Goal: Task Accomplishment & Management: Complete application form

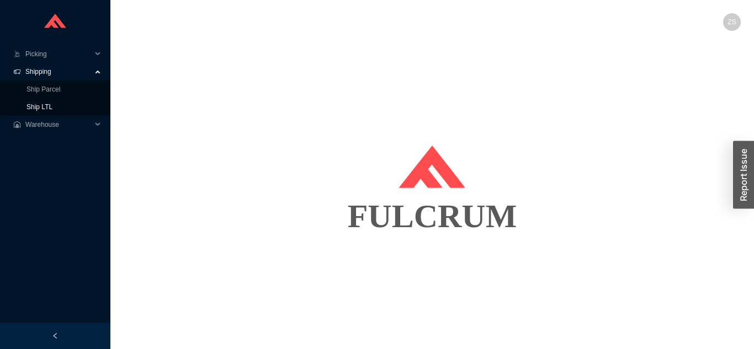
click at [52, 109] on link "Ship LTL" at bounding box center [39, 107] width 26 height 8
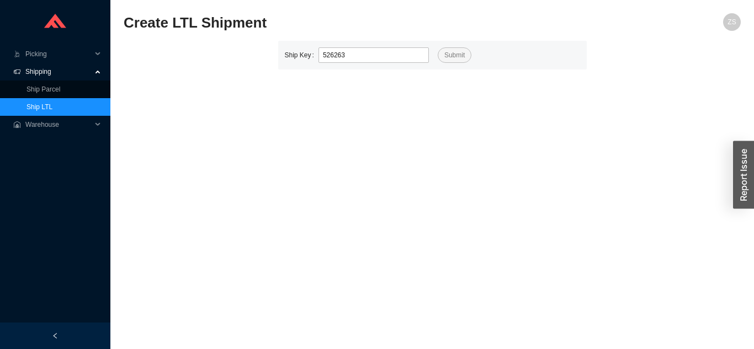
type input "526263"
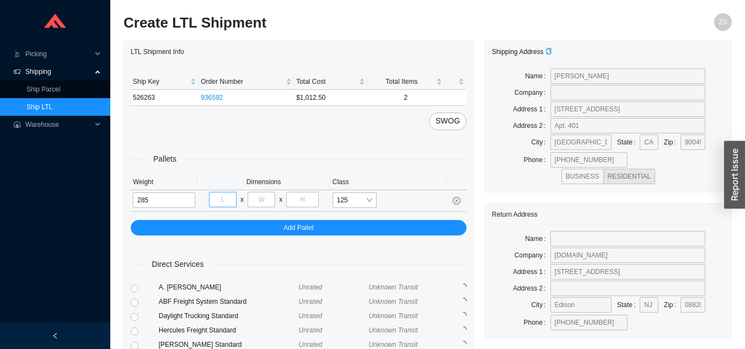
type input "285"
click at [221, 199] on input "tel" at bounding box center [223, 199] width 28 height 15
type input "32"
click at [270, 198] on input "tel" at bounding box center [262, 199] width 28 height 15
type input "63"
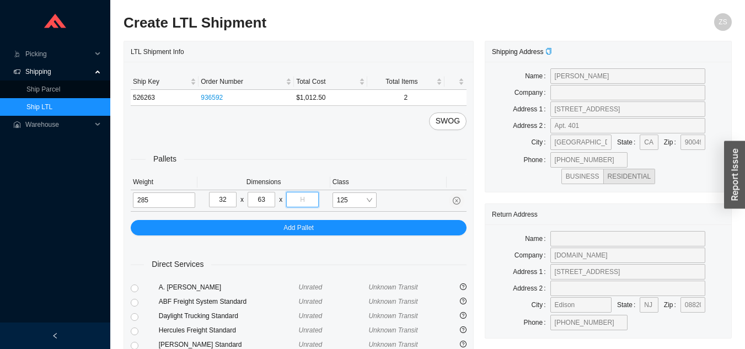
click at [309, 204] on input "tel" at bounding box center [302, 199] width 32 height 15
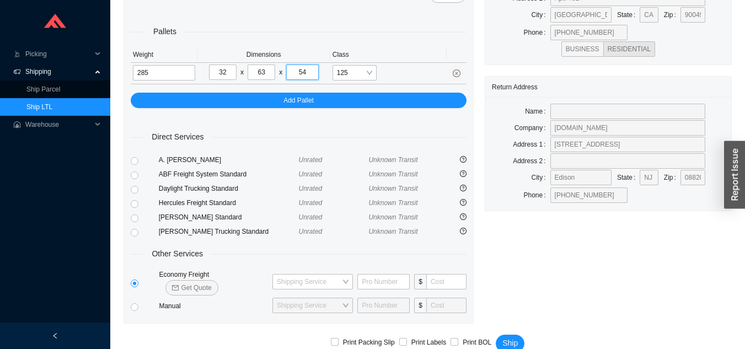
scroll to position [134, 0]
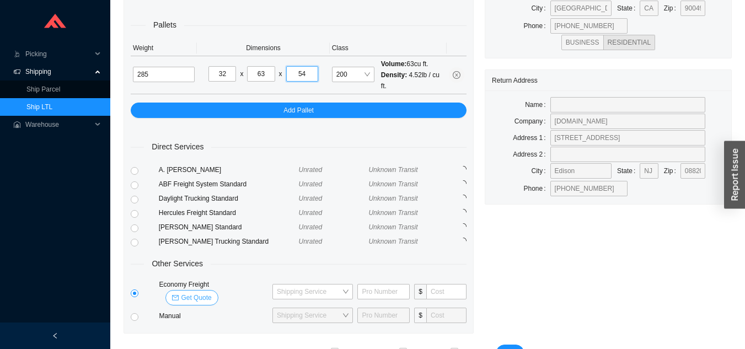
type input "54"
click at [211, 292] on span "Get Quote" at bounding box center [196, 297] width 30 height 11
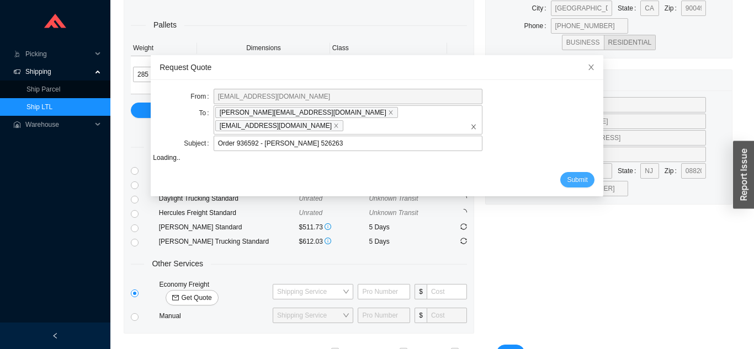
click at [567, 174] on span "Submit" at bounding box center [577, 179] width 20 height 11
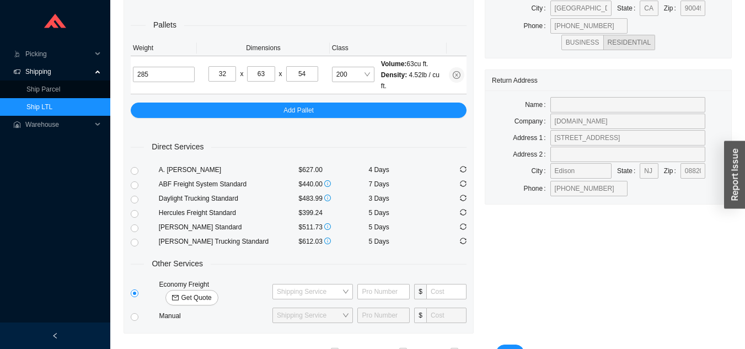
scroll to position [124, 0]
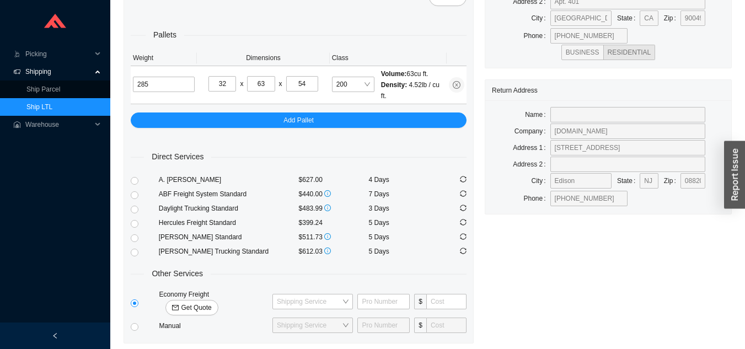
click at [52, 103] on link "Ship LTL" at bounding box center [39, 107] width 26 height 8
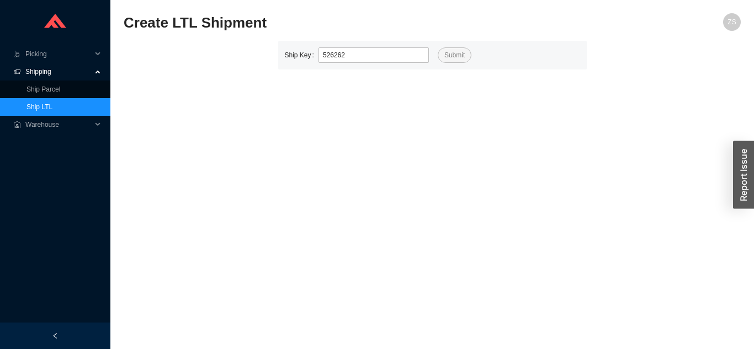
type input "526262"
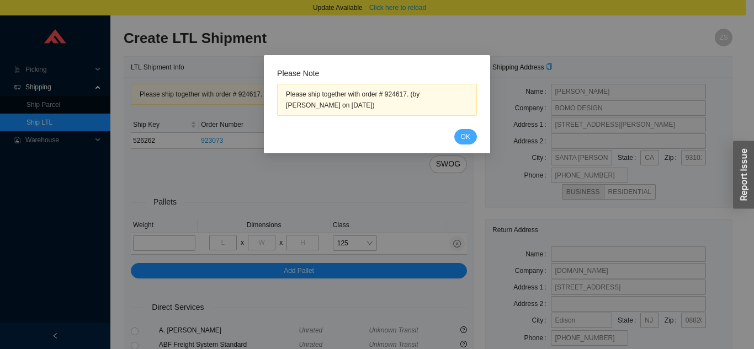
click at [461, 137] on span "OK" at bounding box center [465, 136] width 9 height 11
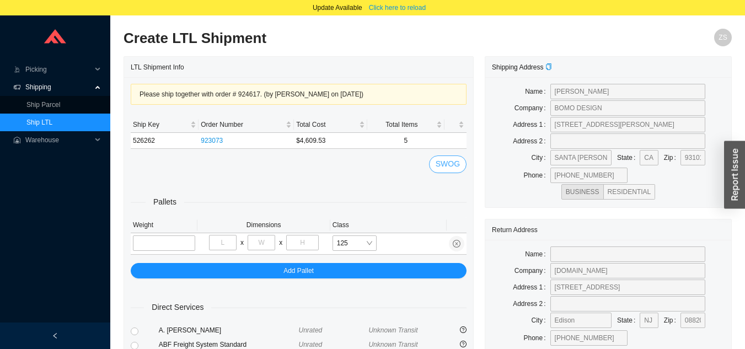
click at [456, 166] on span "SWOG" at bounding box center [448, 164] width 24 height 13
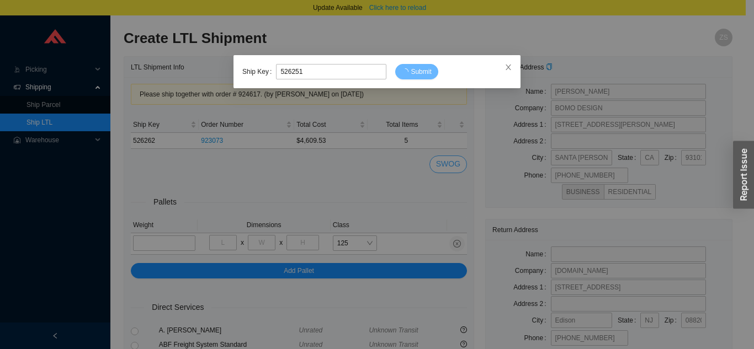
type input "526251"
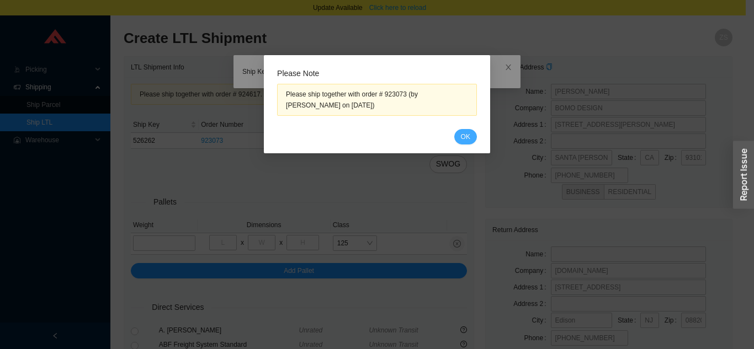
click at [466, 141] on span "OK" at bounding box center [465, 136] width 9 height 11
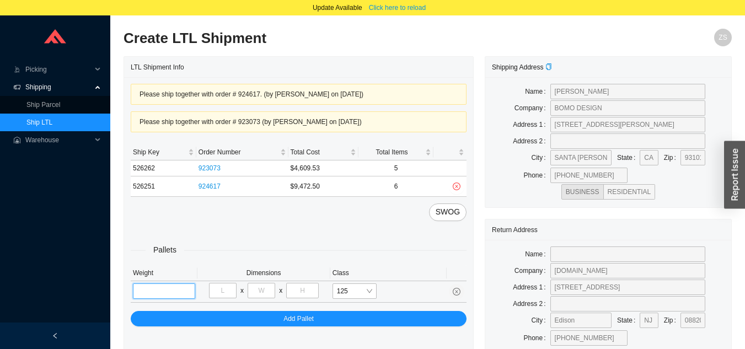
click at [169, 289] on input "tel" at bounding box center [164, 291] width 62 height 15
type input "4"
type input "552"
click at [221, 285] on input "tel" at bounding box center [223, 290] width 28 height 15
type input "48"
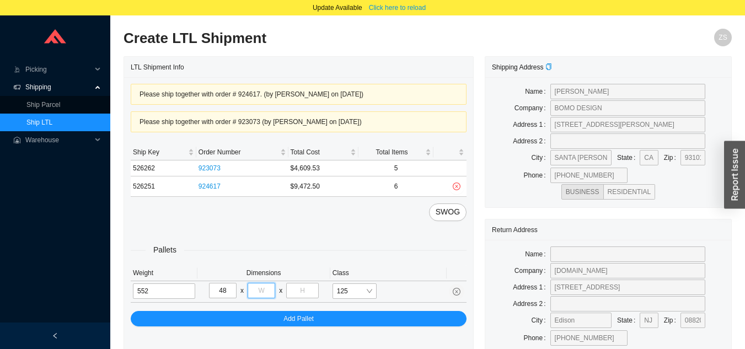
click at [261, 286] on input "tel" at bounding box center [262, 290] width 28 height 15
type input "54"
click at [294, 286] on input "tel" at bounding box center [302, 290] width 32 height 15
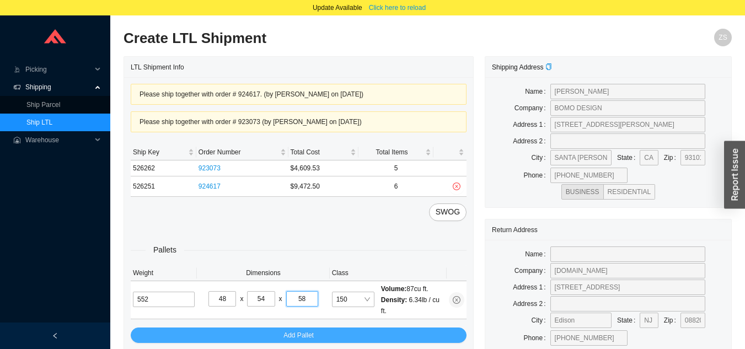
type input "58"
click at [407, 336] on button "Add Pallet" at bounding box center [299, 335] width 336 height 15
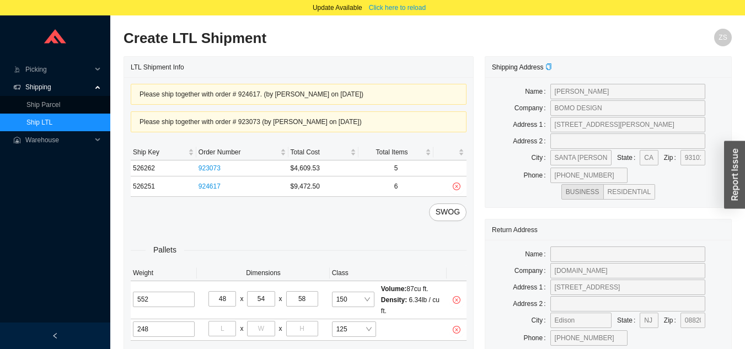
type input "248"
click at [225, 331] on input "tel" at bounding box center [223, 328] width 28 height 15
type input "77"
click at [270, 326] on input "tel" at bounding box center [261, 328] width 28 height 15
type input "40"
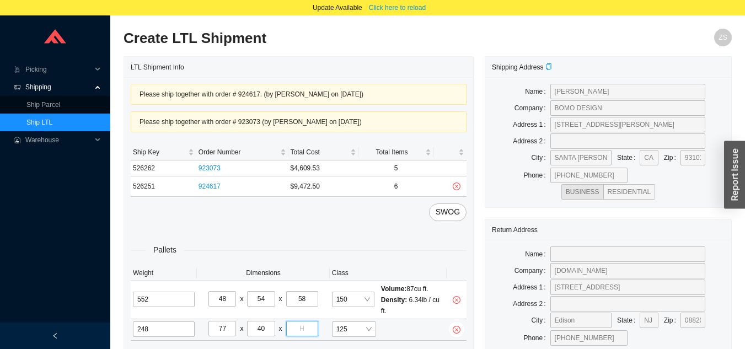
click at [302, 334] on input "tel" at bounding box center [302, 328] width 32 height 15
type input "32"
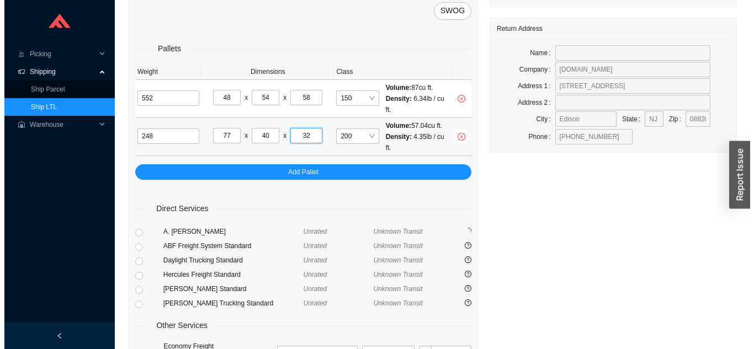
scroll to position [280, 0]
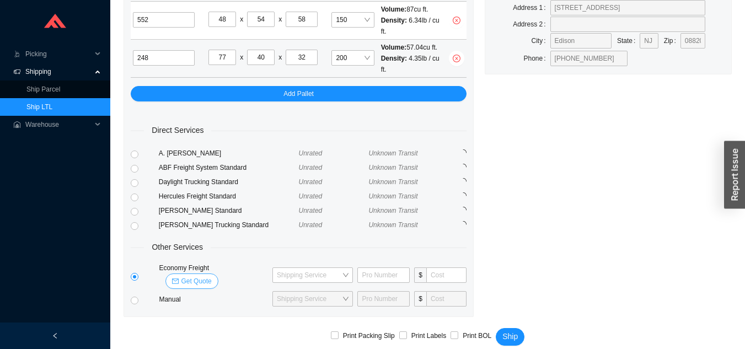
click at [211, 276] on span "Get Quote" at bounding box center [196, 281] width 30 height 11
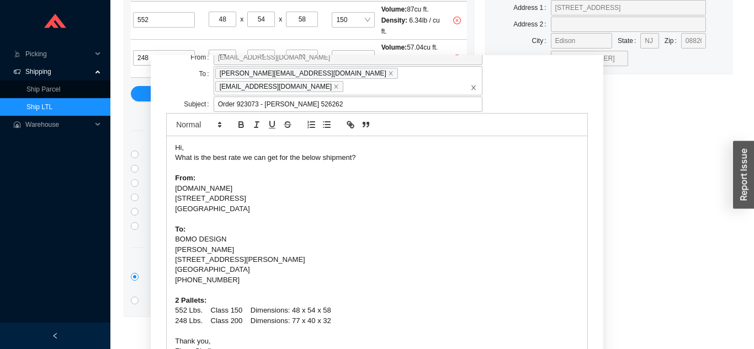
scroll to position [68, 0]
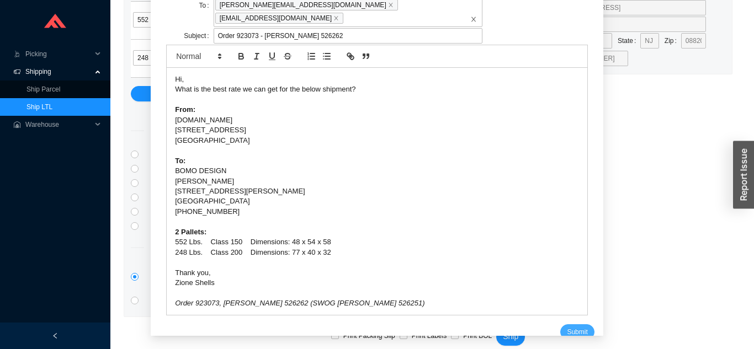
click at [567, 327] on span "Submit" at bounding box center [577, 332] width 20 height 11
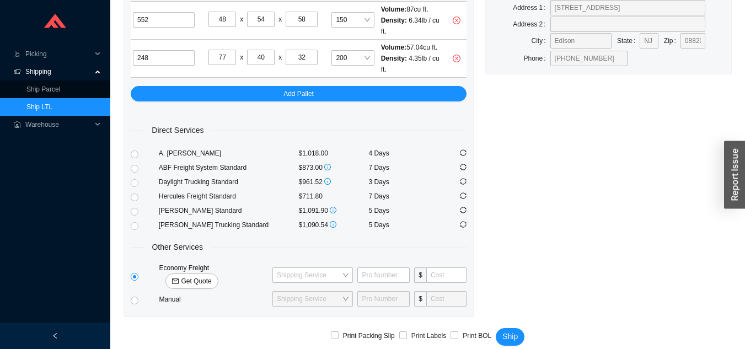
scroll to position [253, 0]
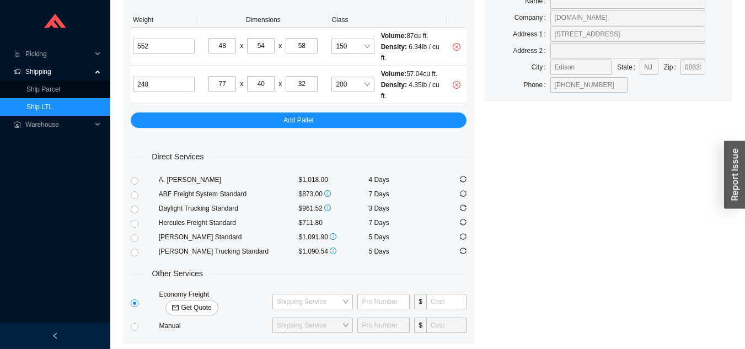
click at [52, 104] on link "Ship LTL" at bounding box center [39, 107] width 26 height 8
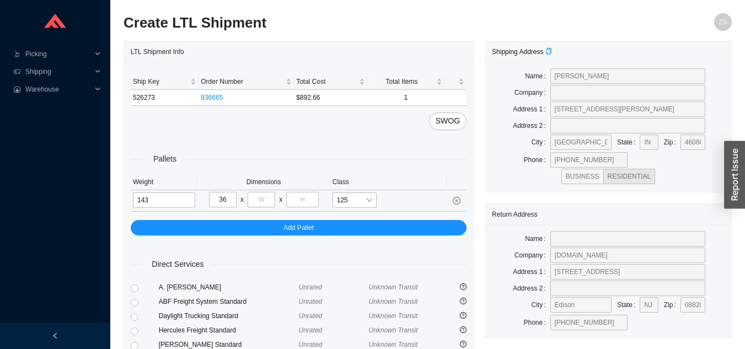
type input "36"
click at [262, 204] on input "tel" at bounding box center [262, 199] width 28 height 15
type input "74"
click at [299, 199] on input "tel" at bounding box center [302, 199] width 32 height 15
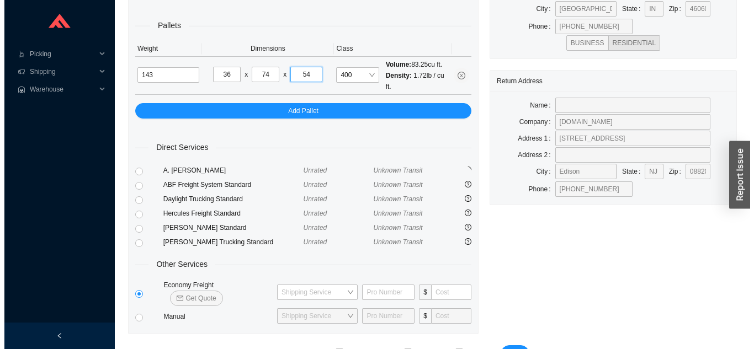
scroll to position [134, 0]
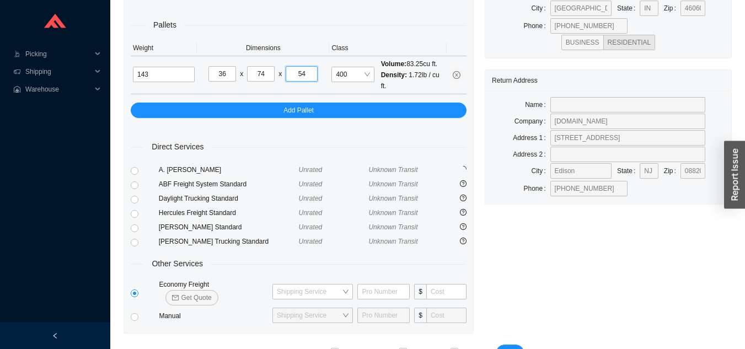
type input "54"
click at [211, 292] on span "Get Quote" at bounding box center [196, 297] width 30 height 11
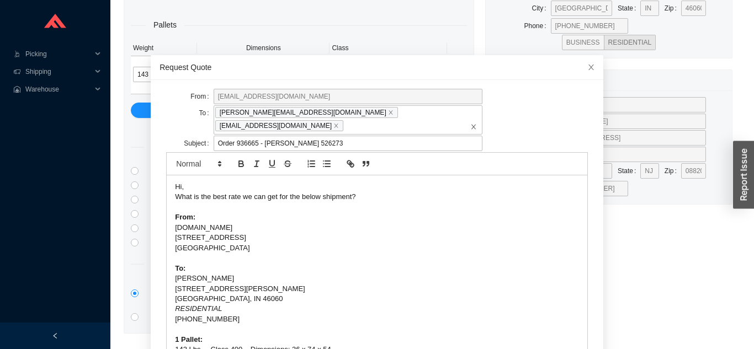
scroll to position [29, 0]
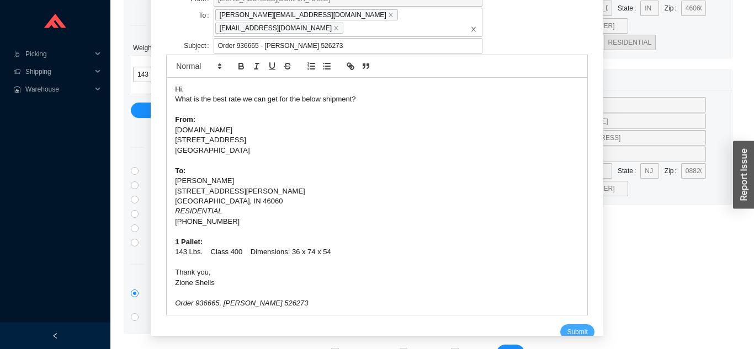
click at [568, 327] on span "Submit" at bounding box center [577, 332] width 20 height 11
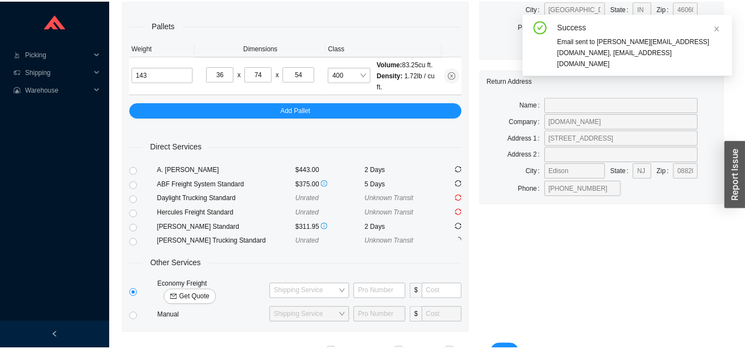
scroll to position [13, 0]
